Goal: Information Seeking & Learning: Learn about a topic

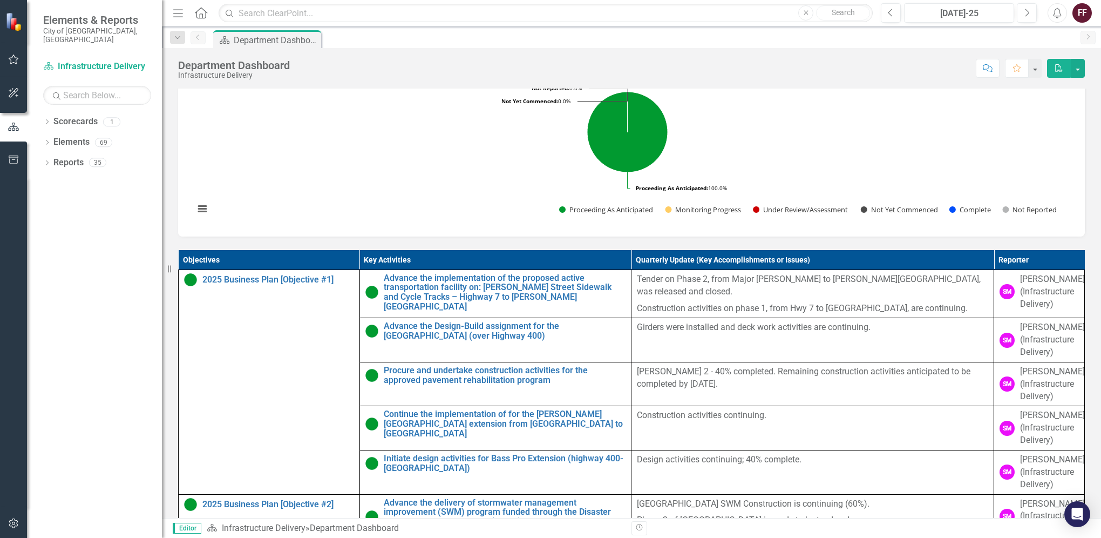
scroll to position [378, 0]
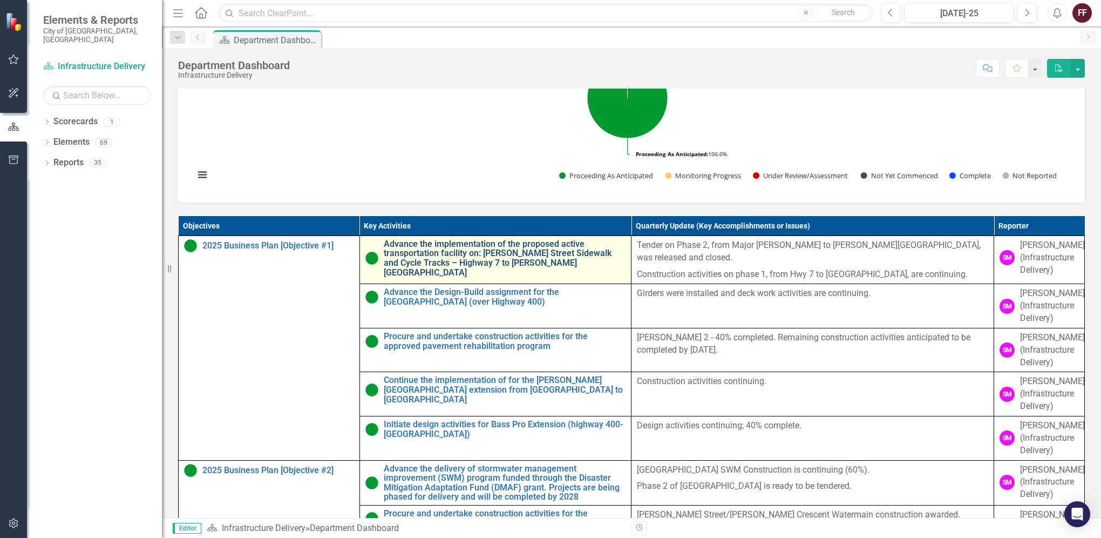
click at [459, 277] on link "Advance the implementation of the proposed active transportation facility on: […" at bounding box center [505, 258] width 242 height 38
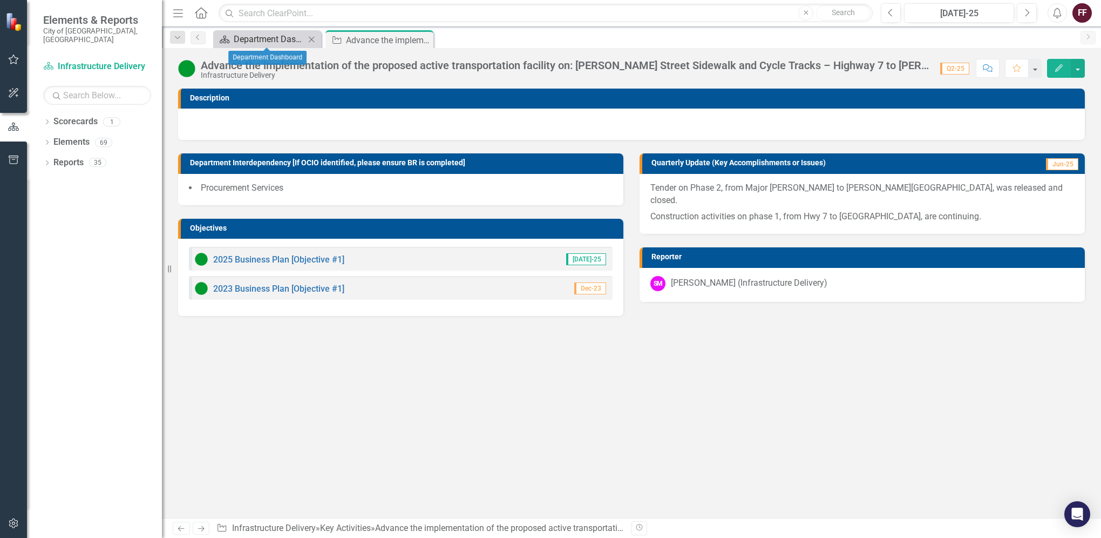
click at [272, 35] on div "Department Dashboard" at bounding box center [269, 38] width 71 height 13
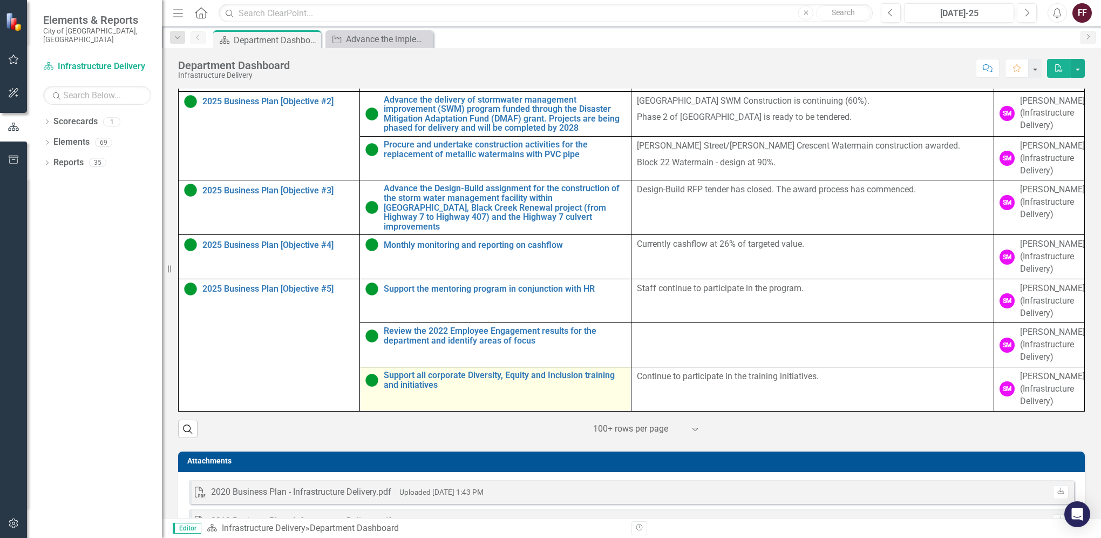
scroll to position [641, 0]
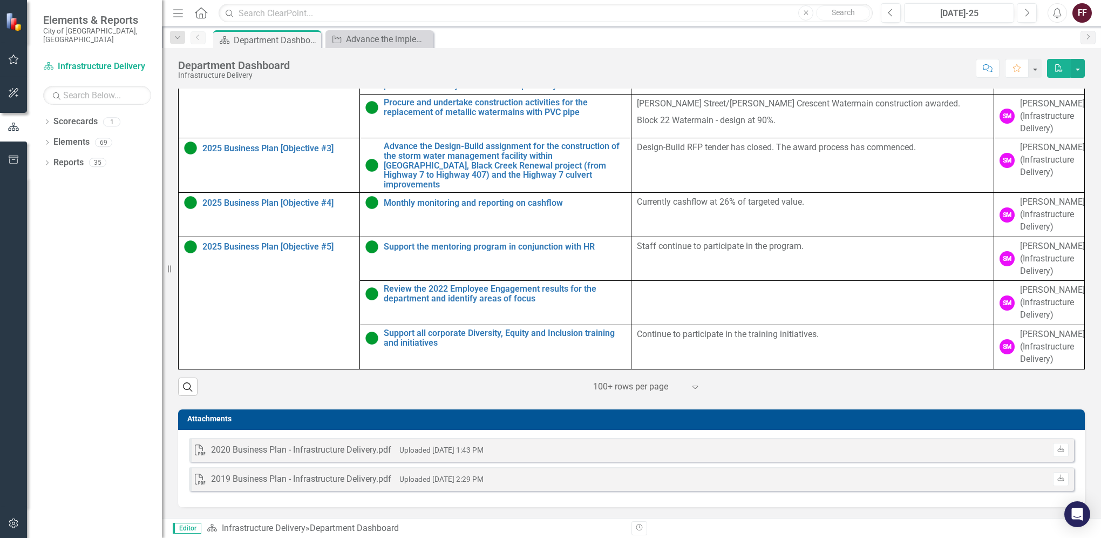
click at [690, 386] on icon "Expand" at bounding box center [695, 386] width 11 height 9
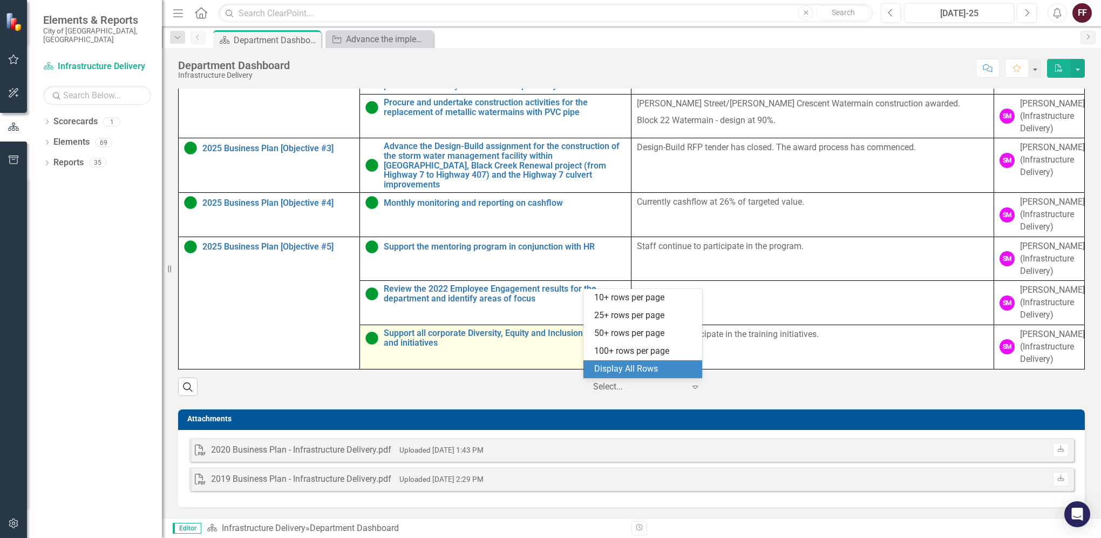
click at [617, 366] on div "Display All Rows" at bounding box center [644, 369] width 101 height 12
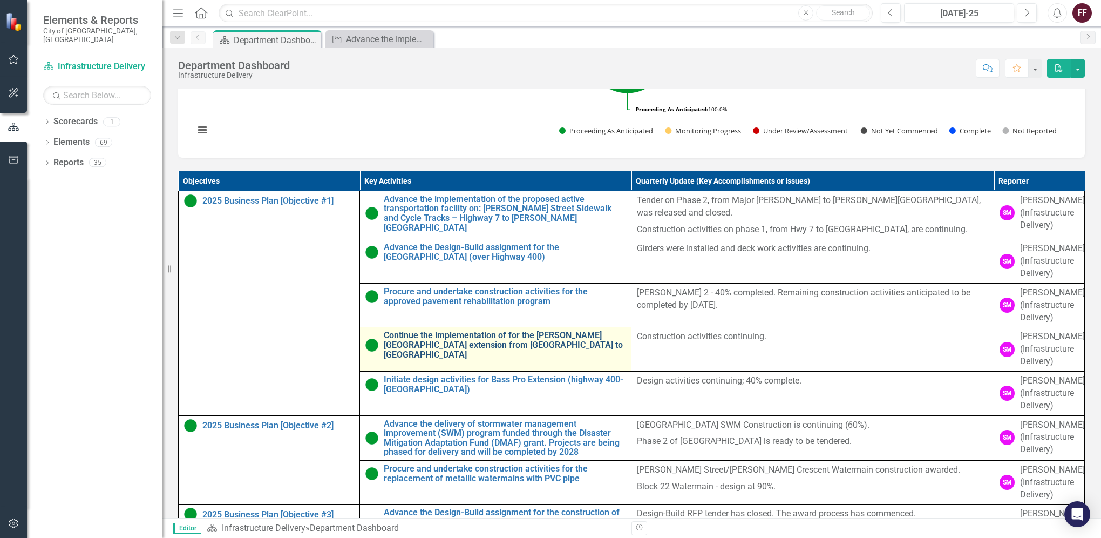
scroll to position [425, 0]
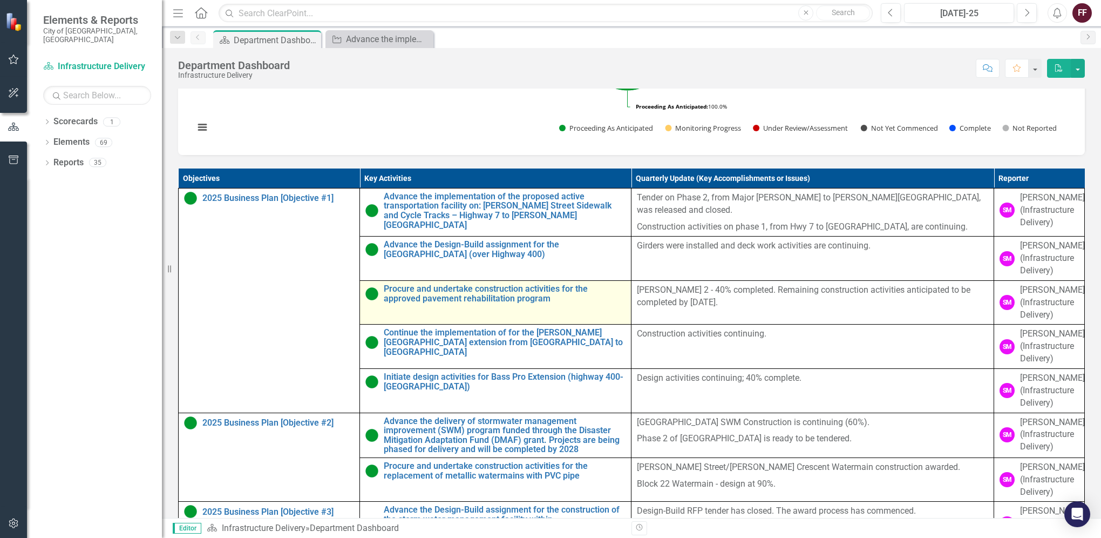
click at [527, 324] on td "Procure and undertake construction activities for the approved pavement rehabil…" at bounding box center [496, 302] width 272 height 44
click at [517, 303] on link "Procure and undertake construction activities for the approved pavement rehabil…" at bounding box center [505, 293] width 242 height 19
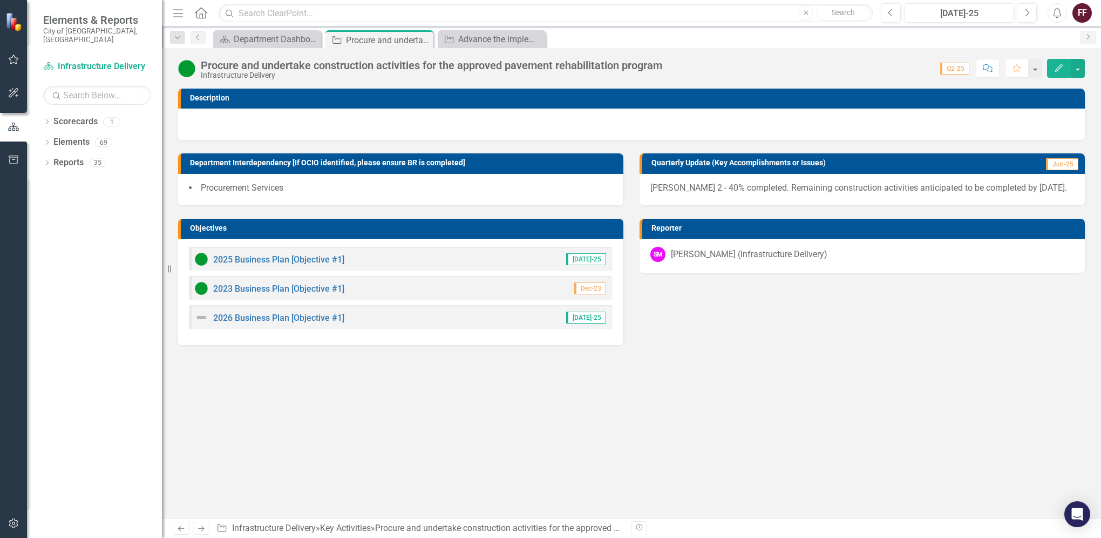
drag, startPoint x: 517, startPoint y: 337, endPoint x: 517, endPoint y: 391, distance: 54.0
click at [517, 391] on div "Description Department Interdependency [If OCIO identified, please ensure BR is…" at bounding box center [631, 303] width 939 height 429
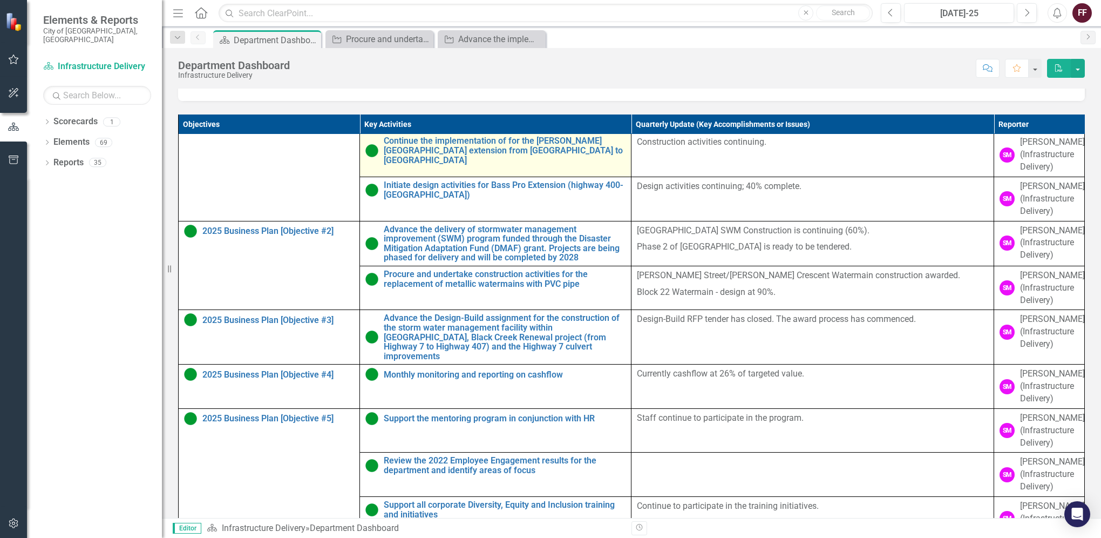
scroll to position [162, 0]
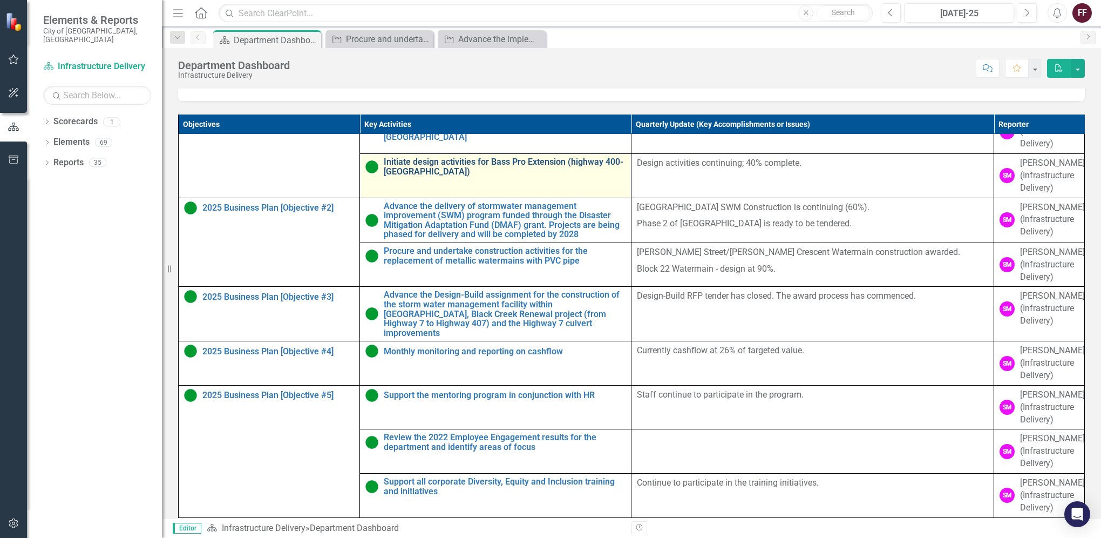
click at [514, 176] on link "Initiate design activities for Bass Pro Extension (highway 400-[GEOGRAPHIC_DATA…" at bounding box center [505, 166] width 242 height 19
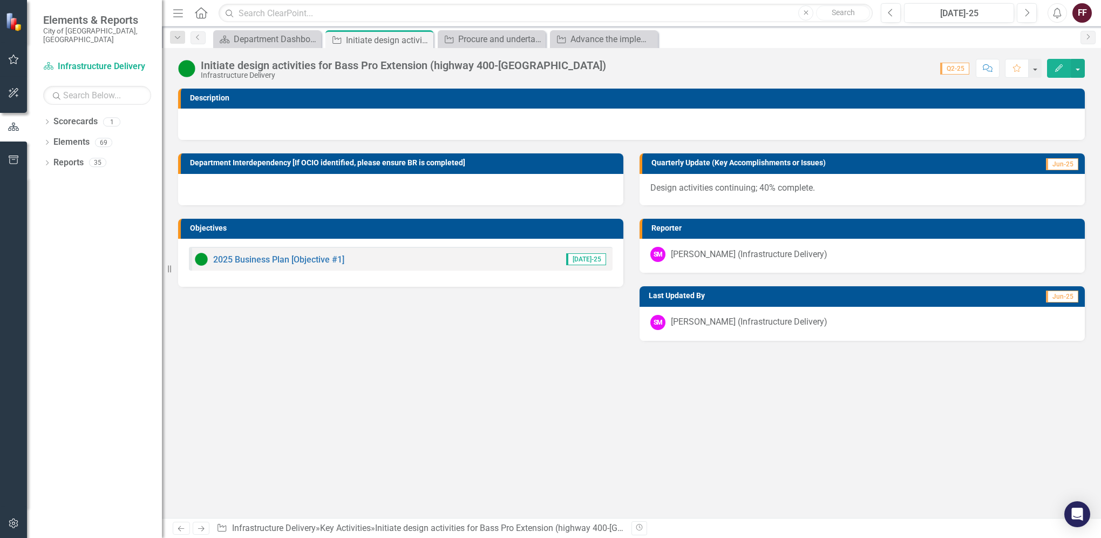
click at [378, 270] on div "2025 Business Plan [Objective #1] [DATE]-25" at bounding box center [400, 263] width 445 height 48
click at [302, 259] on link "2025 Business Plan [Objective #1]" at bounding box center [278, 259] width 131 height 10
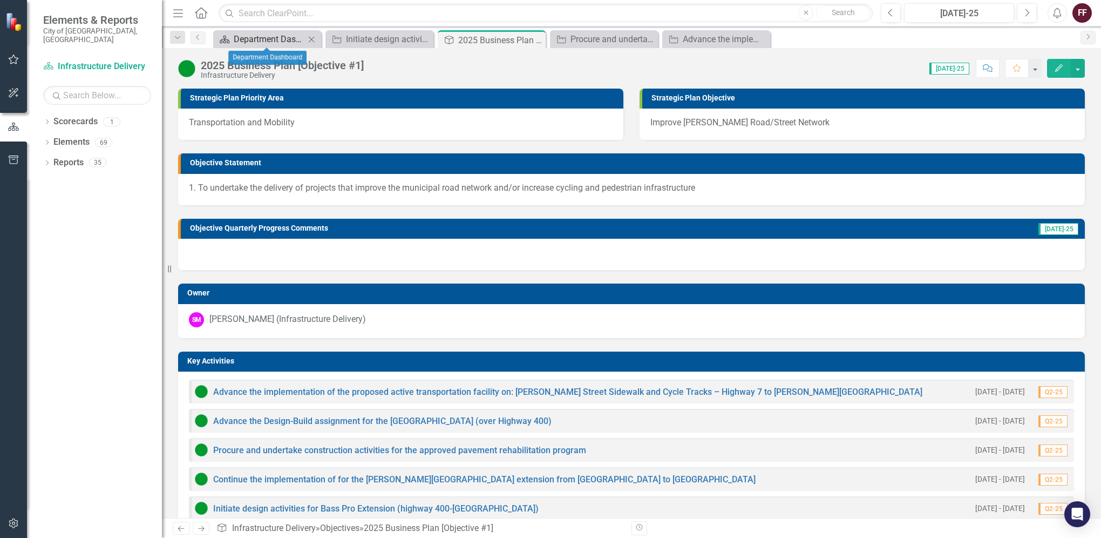
click at [264, 38] on div "Department Dashboard" at bounding box center [269, 38] width 71 height 13
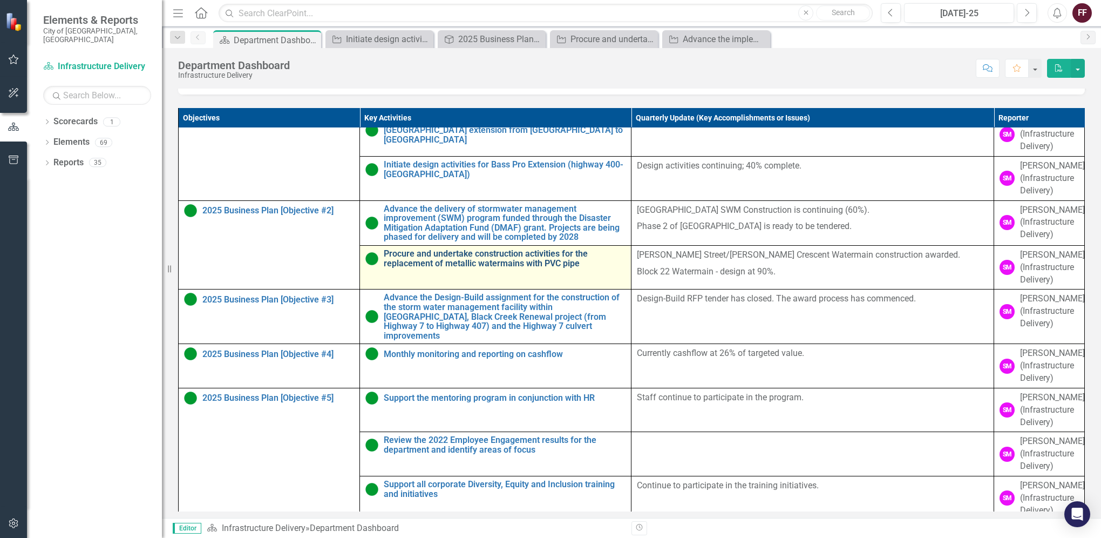
scroll to position [216, 0]
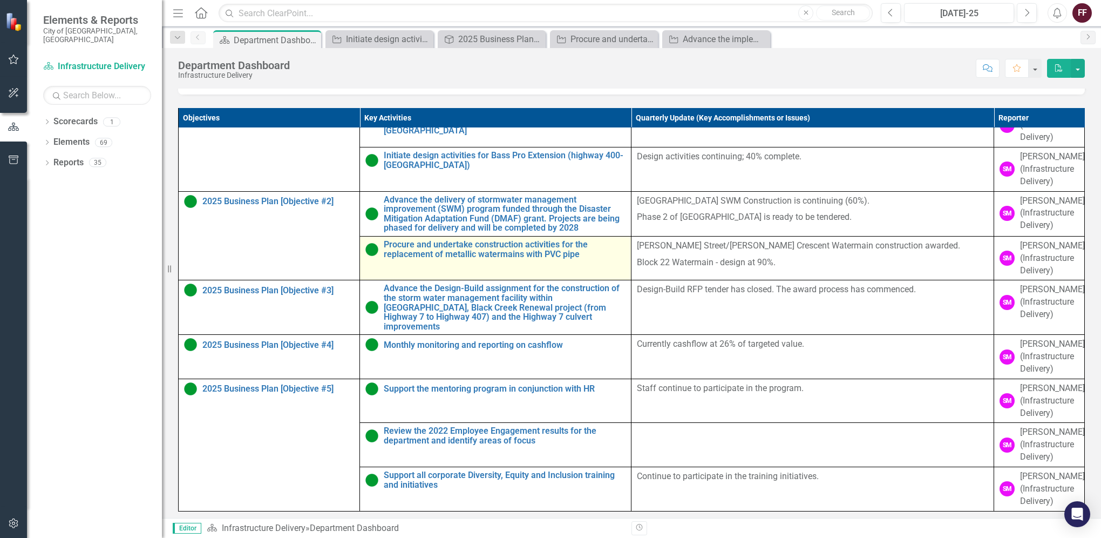
click at [477, 280] on td "Procure and undertake construction activities for the replacement of metallic w…" at bounding box center [496, 258] width 272 height 44
click at [473, 259] on link "Procure and undertake construction activities for the replacement of metallic w…" at bounding box center [505, 249] width 242 height 19
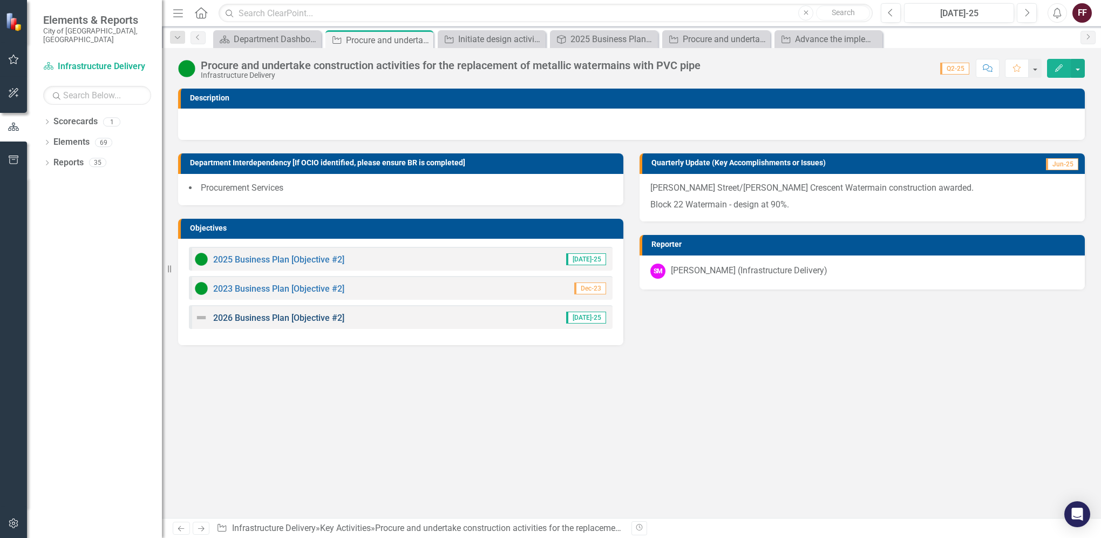
click at [289, 315] on link "2026 Business Plan [Objective #2]" at bounding box center [278, 318] width 131 height 10
